Goal: Task Accomplishment & Management: Manage account settings

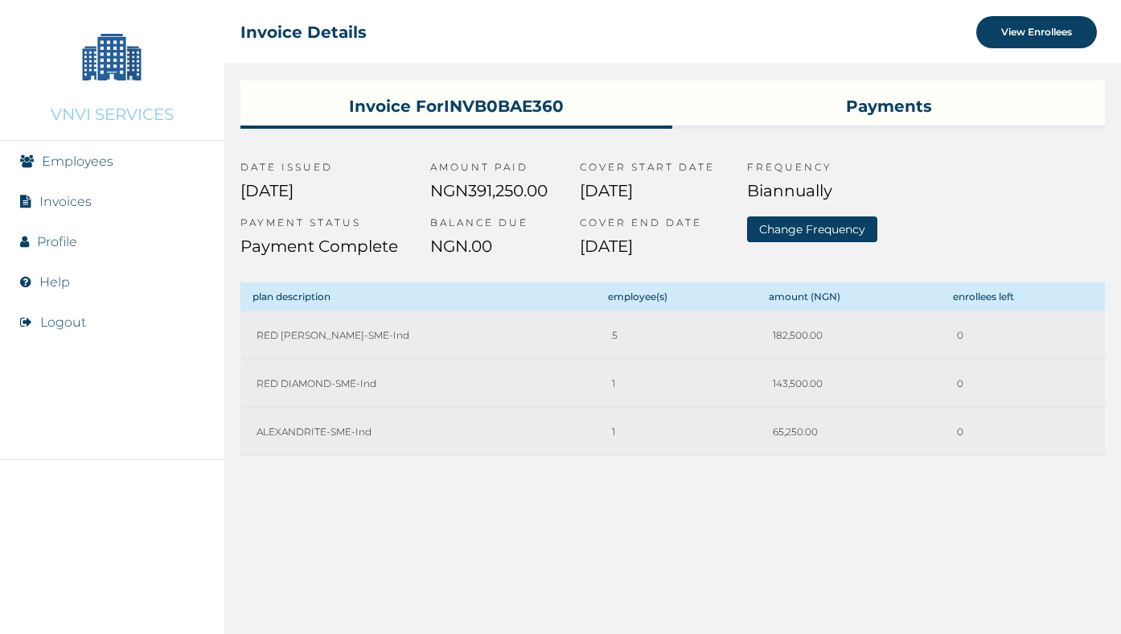
click at [112, 44] on img at bounding box center [112, 56] width 80 height 80
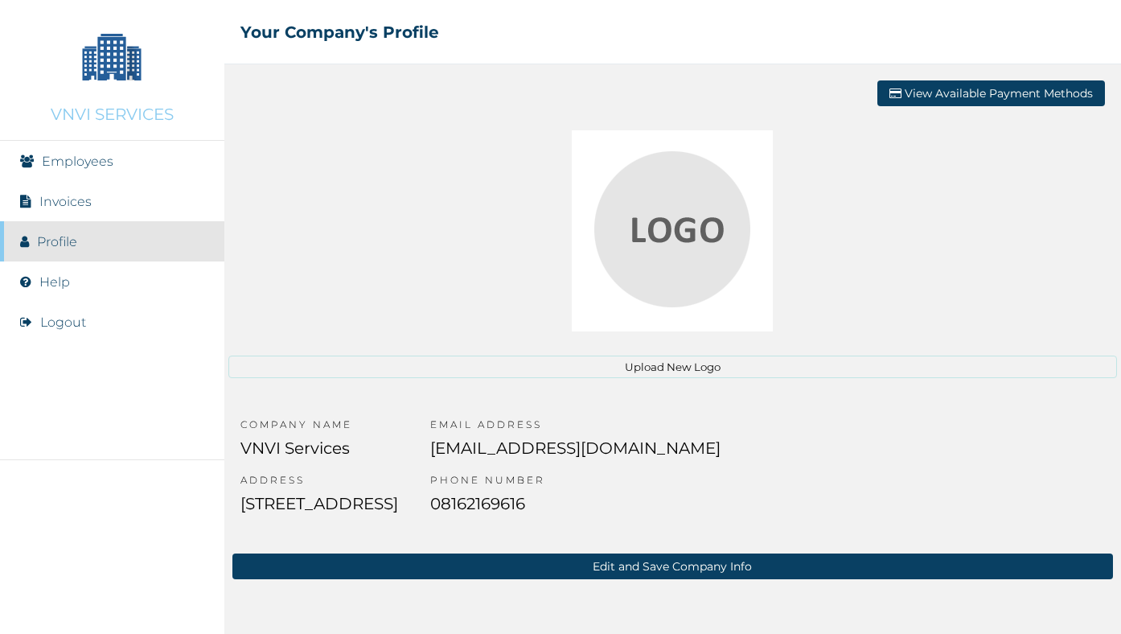
click at [60, 160] on link "Employees" at bounding box center [78, 161] width 72 height 15
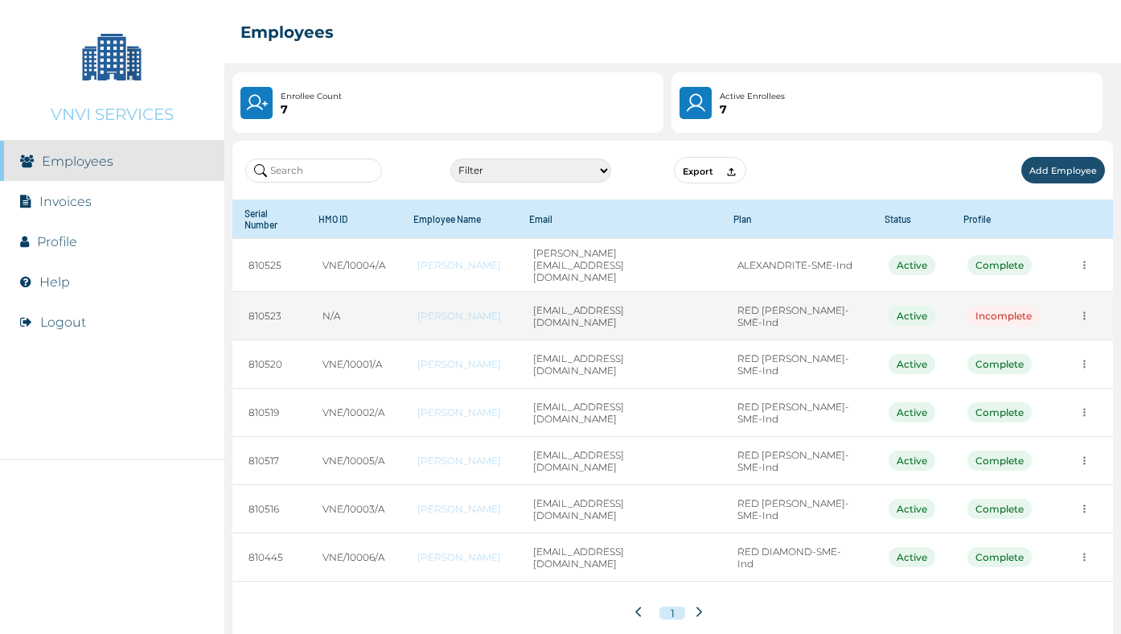
click at [1081, 271] on icon "more" at bounding box center [1085, 265] width 12 height 12
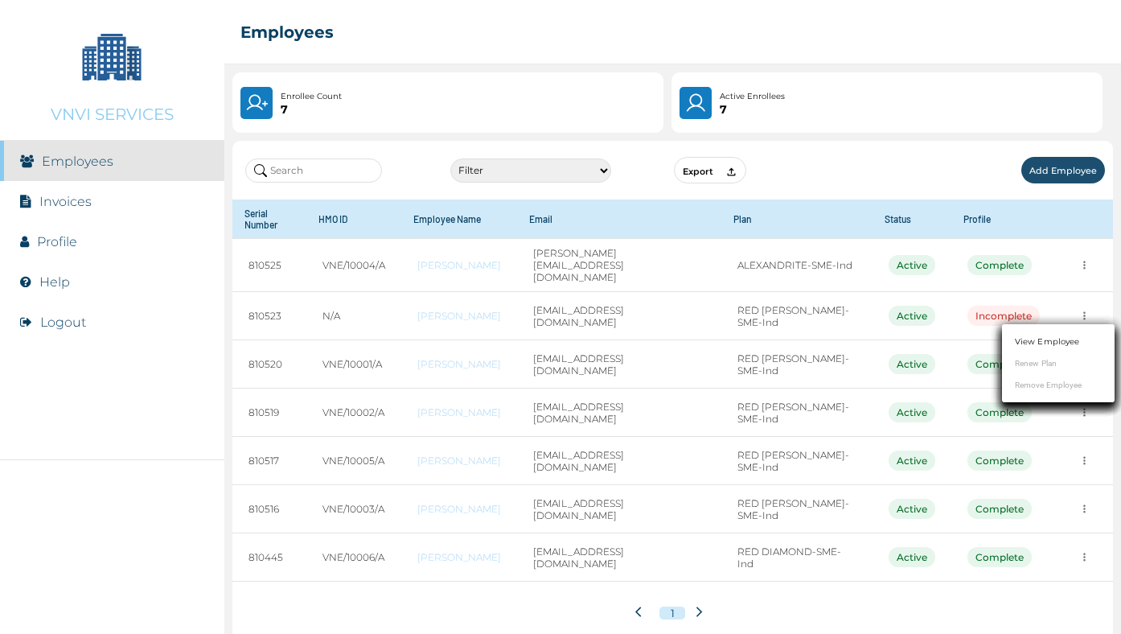
click at [1048, 339] on link "View Employee" at bounding box center [1047, 341] width 64 height 12
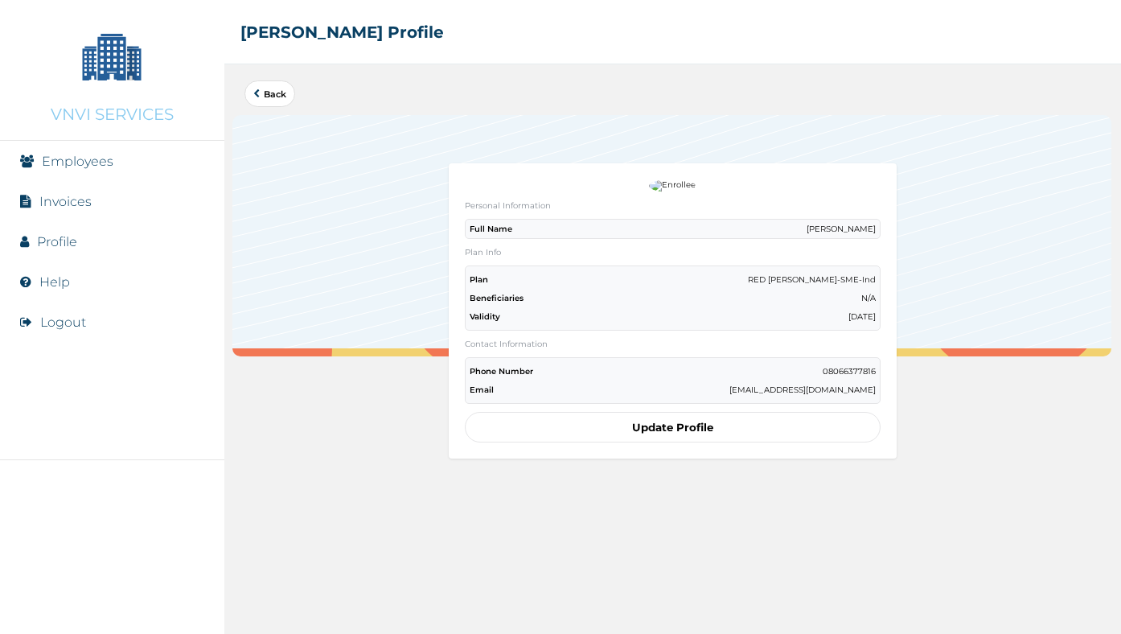
scroll to position [1, 0]
click at [676, 419] on button "Update Profile" at bounding box center [673, 426] width 417 height 31
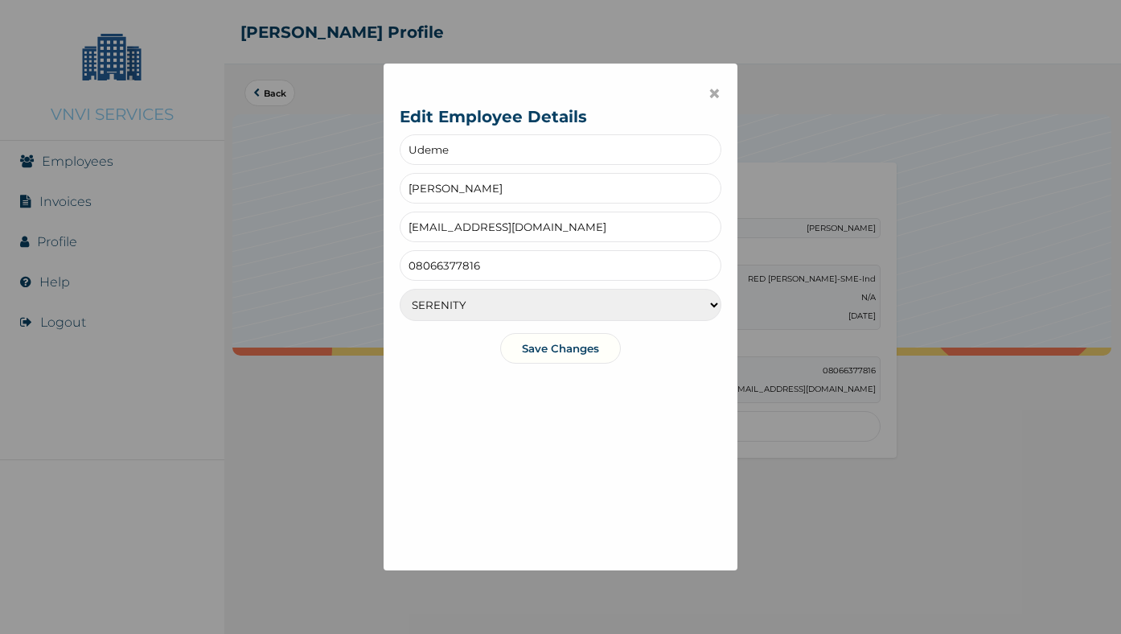
click at [476, 152] on input "Udeme" at bounding box center [561, 149] width 322 height 31
type input "Abayomi"
type input "Otegbeye"
click at [491, 228] on input "uyirepaul24@gmail.com" at bounding box center [561, 227] width 322 height 31
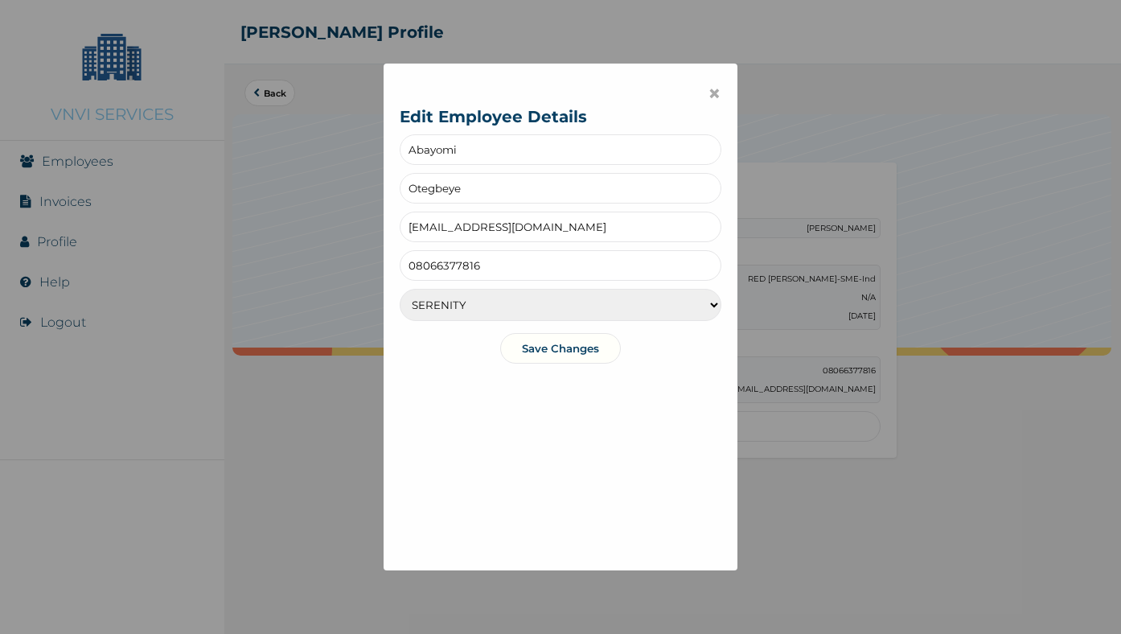
click at [491, 228] on input "uyirepaul24@gmail.com" at bounding box center [561, 227] width 322 height 31
click at [490, 228] on input "uyirepaul24@gmail.com" at bounding box center [561, 227] width 322 height 31
type input "[EMAIL_ADDRESS][DOMAIN_NAME]"
click at [502, 265] on input "08066377816" at bounding box center [561, 265] width 322 height 31
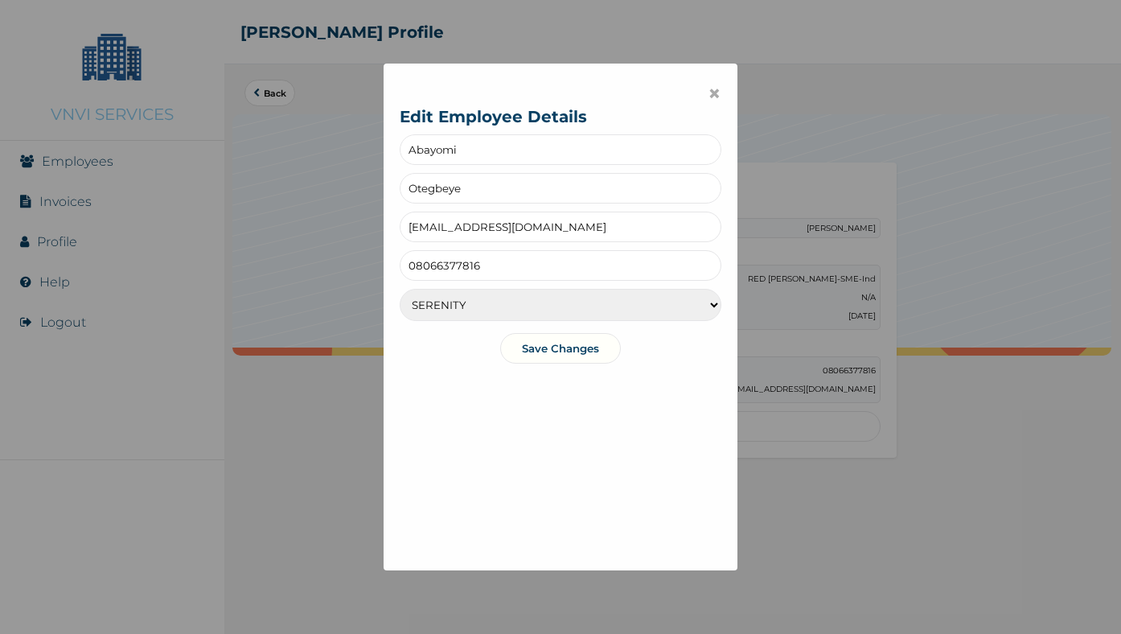
click at [543, 301] on select "SERENITY SERENITY LITE TRANQUILITY" at bounding box center [561, 305] width 322 height 32
click at [532, 262] on input "08066377816" at bounding box center [561, 265] width 322 height 31
click at [533, 261] on input "08066377816" at bounding box center [561, 265] width 322 height 31
type input "08163033177"
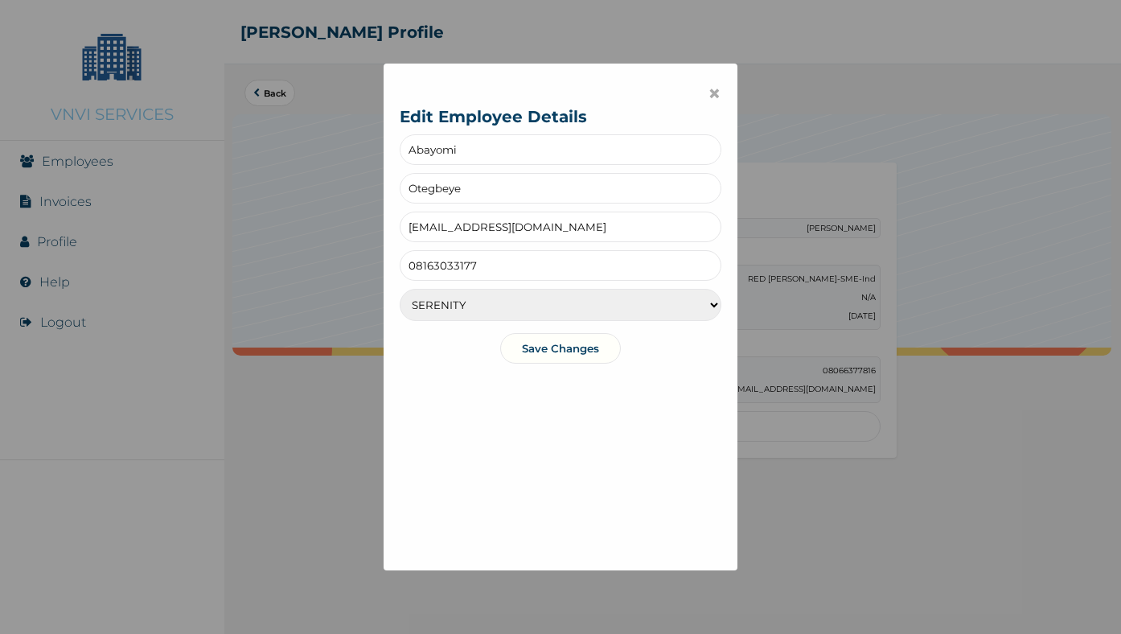
click at [572, 346] on button "Save Changes" at bounding box center [560, 348] width 121 height 31
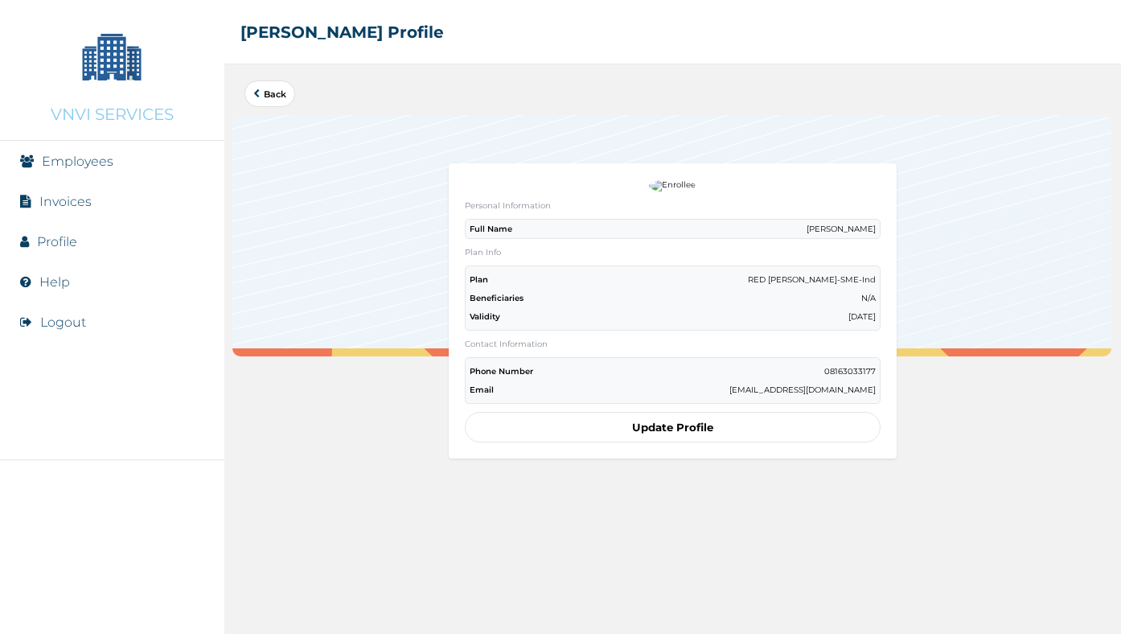
click at [663, 417] on button "Update Profile" at bounding box center [673, 427] width 417 height 31
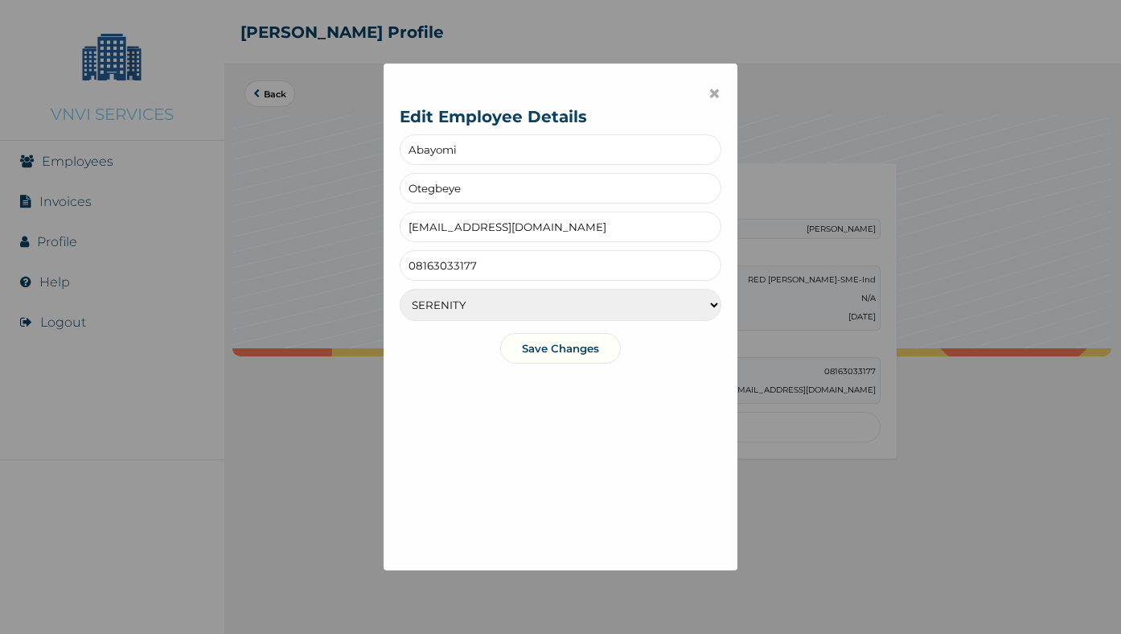
click at [714, 86] on span "×" at bounding box center [715, 93] width 14 height 27
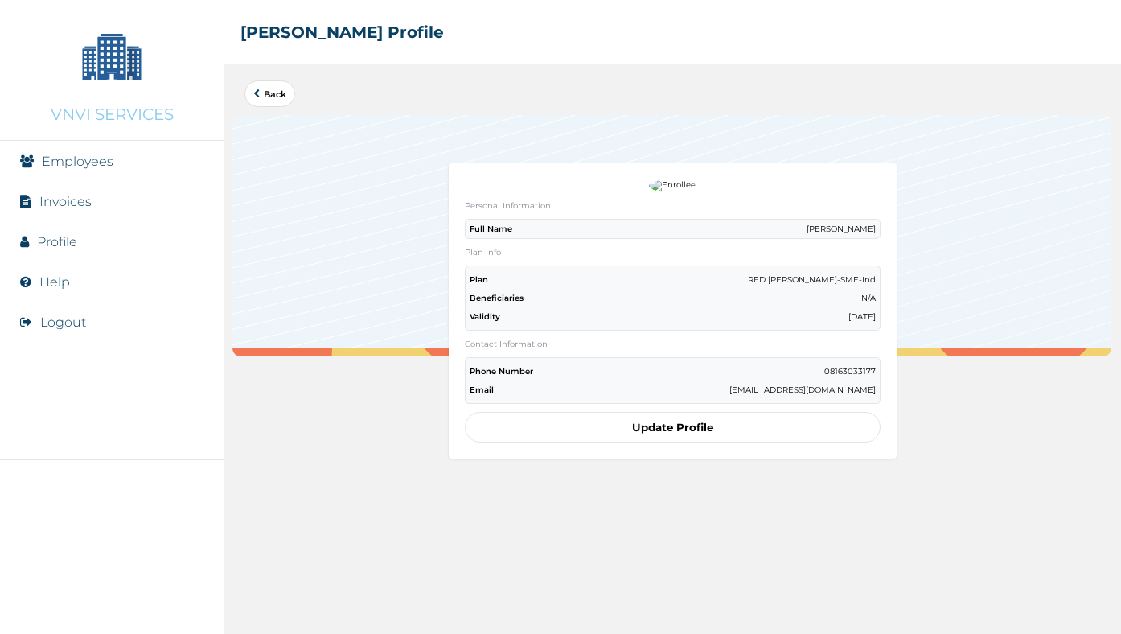
click at [252, 90] on button "Back" at bounding box center [270, 93] width 51 height 27
click at [117, 80] on img at bounding box center [112, 56] width 80 height 80
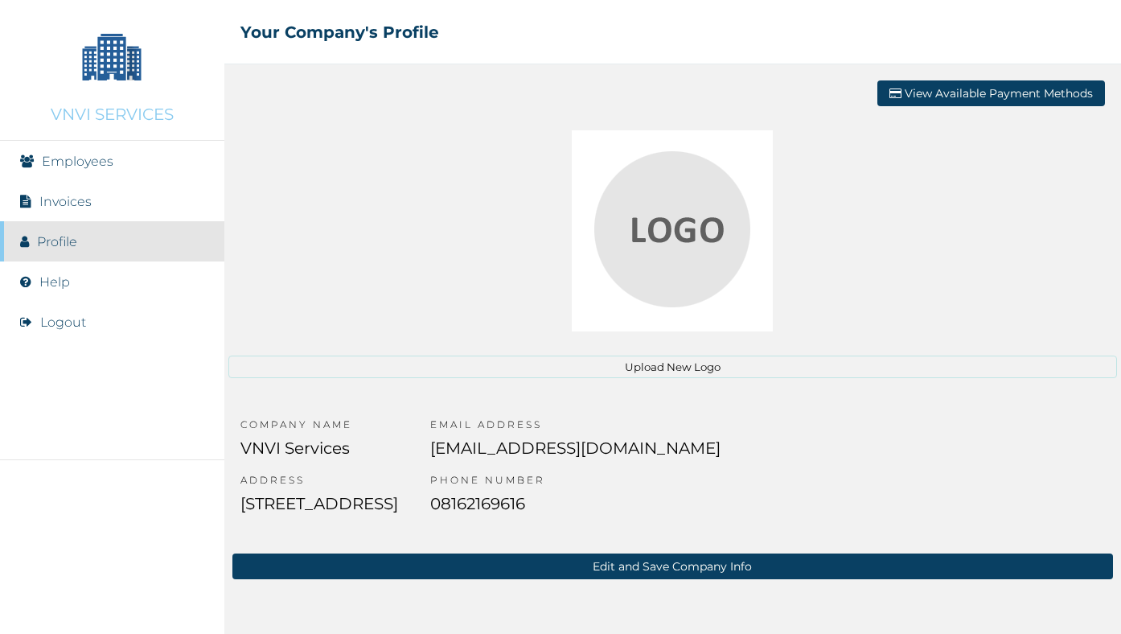
click at [62, 156] on link "Employees" at bounding box center [78, 161] width 72 height 15
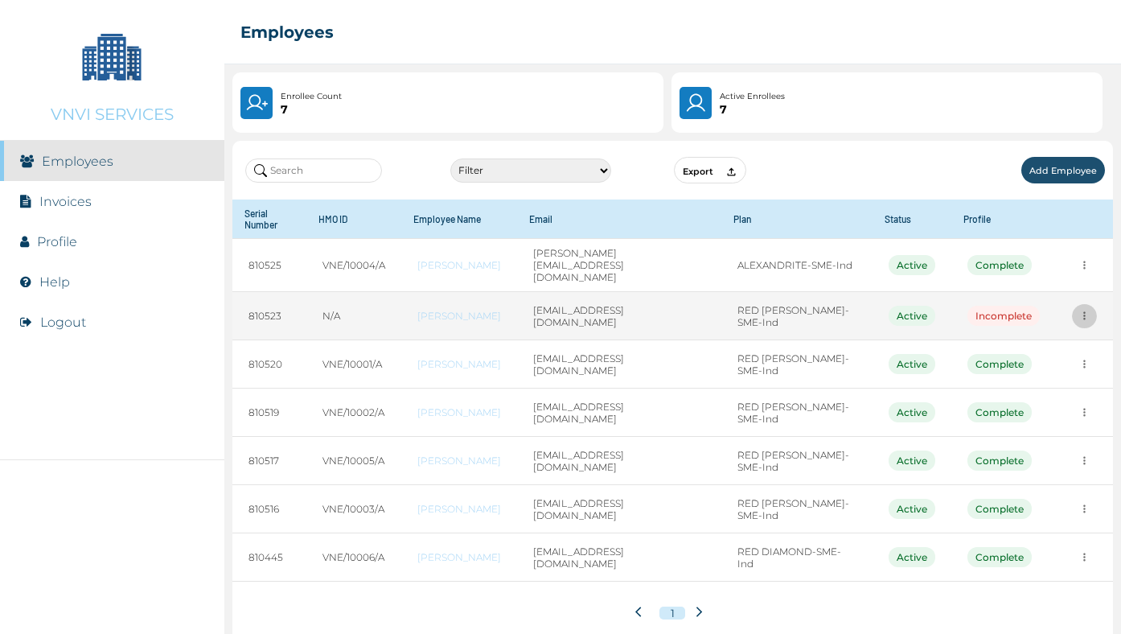
click at [1084, 270] on icon "more" at bounding box center [1085, 265] width 2 height 8
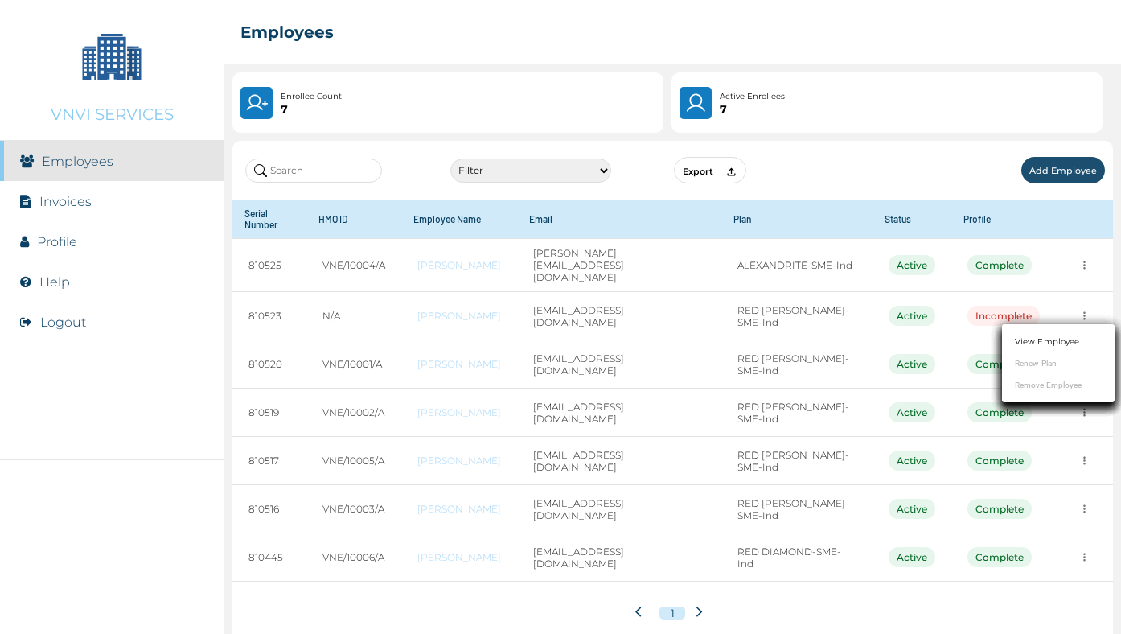
click at [1084, 307] on div at bounding box center [560, 317] width 1121 height 634
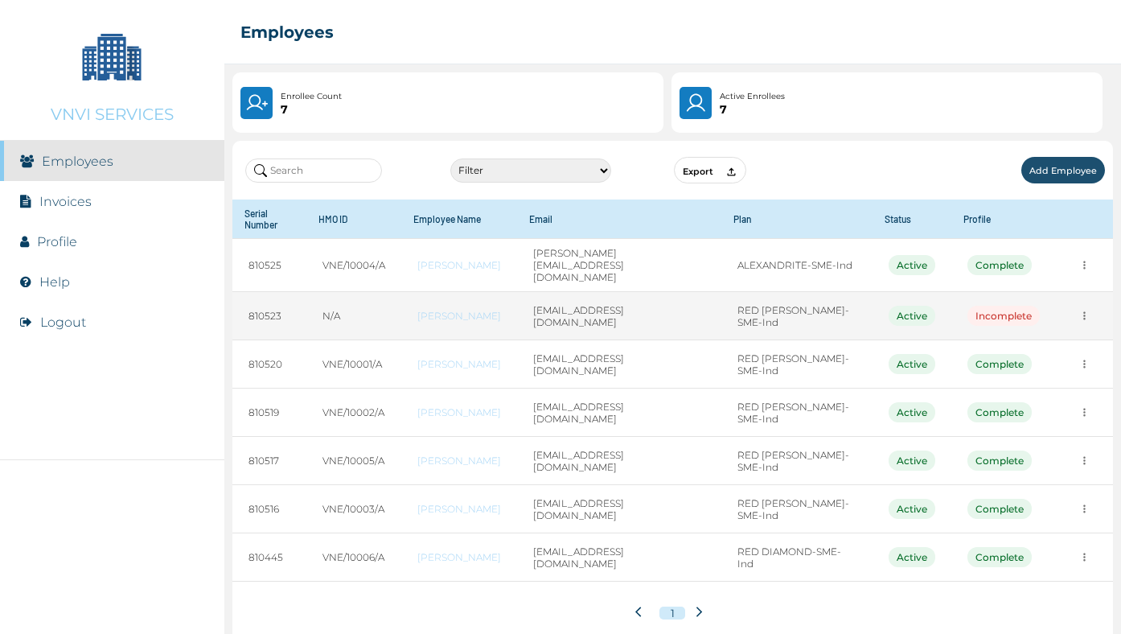
click at [555, 315] on td "[EMAIL_ADDRESS][DOMAIN_NAME]" at bounding box center [619, 316] width 204 height 48
